Goal: Check status: Check status

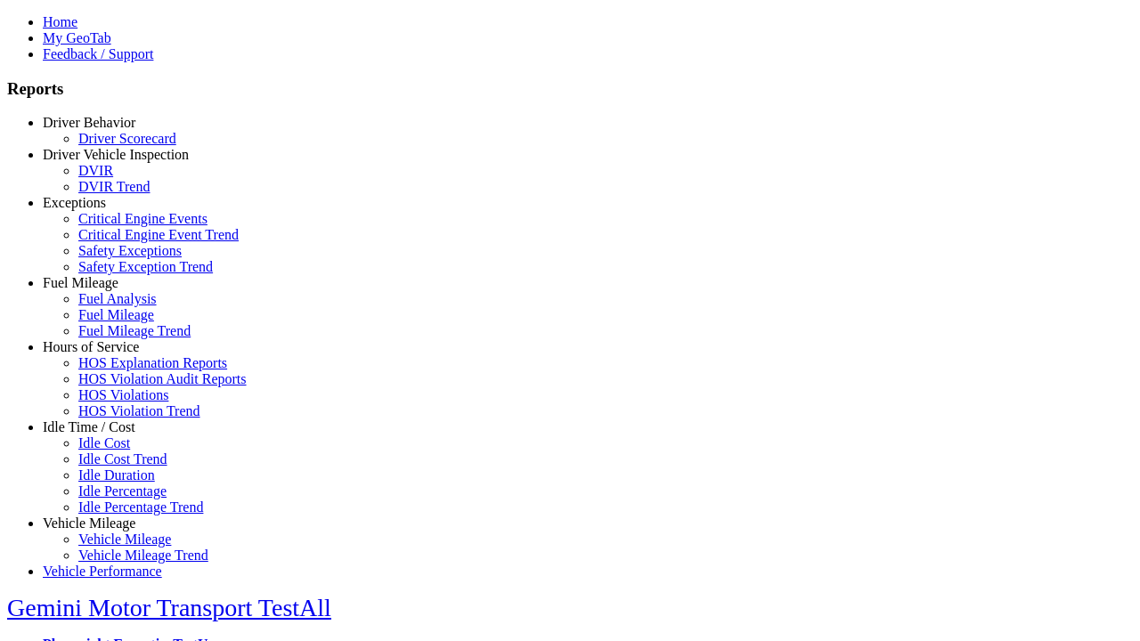
select select "**********"
type input "*********"
type input "**********"
